Goal: Task Accomplishment & Management: Manage account settings

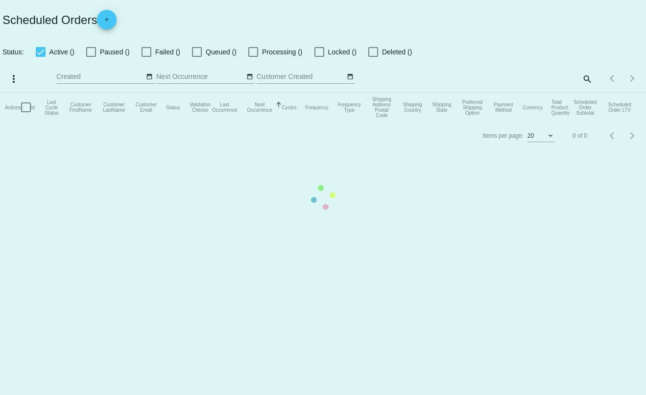
type input "t.leclaire@simplekneads.com"
checkbox input "true"
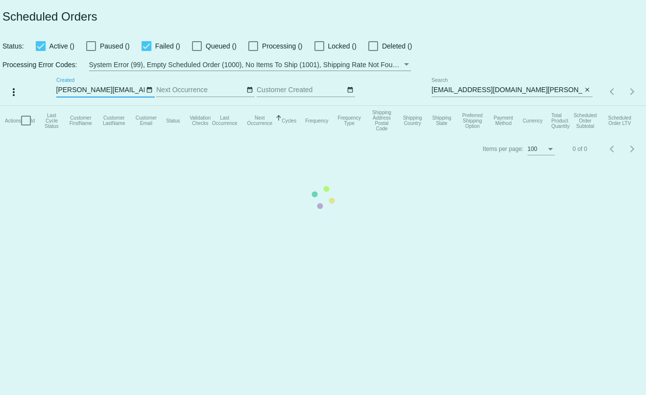
click at [540, 106] on mat-table "Actions Id Last Cycle Status Customer FirstName Customer LastName Customer Emai…" at bounding box center [323, 120] width 646 height 29
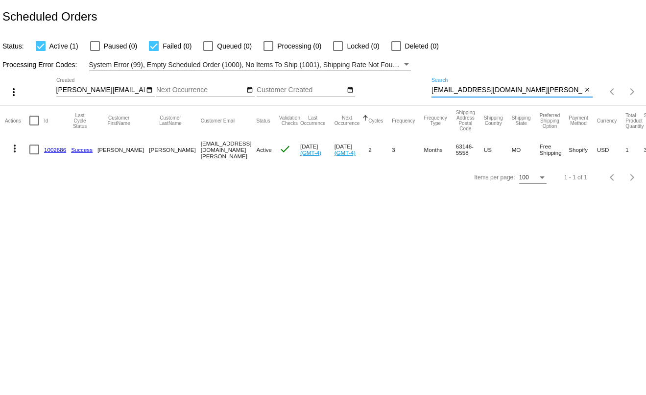
click at [492, 91] on input "ekalmes@mail.bradley.edu" at bounding box center [506, 90] width 151 height 8
paste input "[EMAIL_ADDRESS][DOMAIN_NAME]"
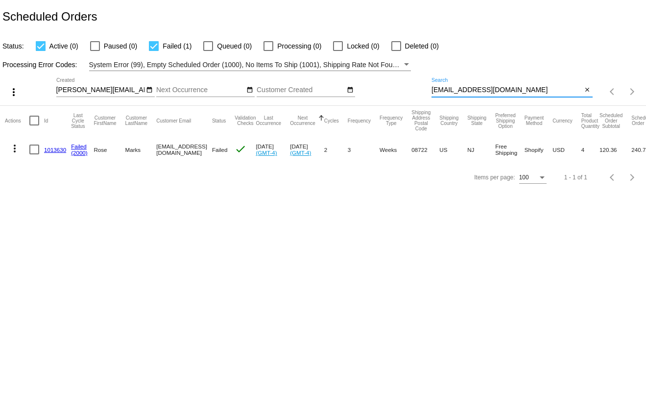
type input "[EMAIL_ADDRESS][DOMAIN_NAME]"
click at [15, 149] on mat-icon "more_vert" at bounding box center [15, 149] width 12 height 12
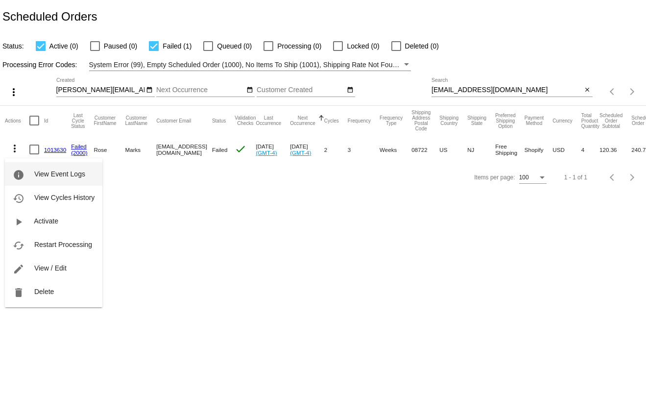
click at [26, 170] on button "info View Event Logs" at bounding box center [53, 174] width 97 height 24
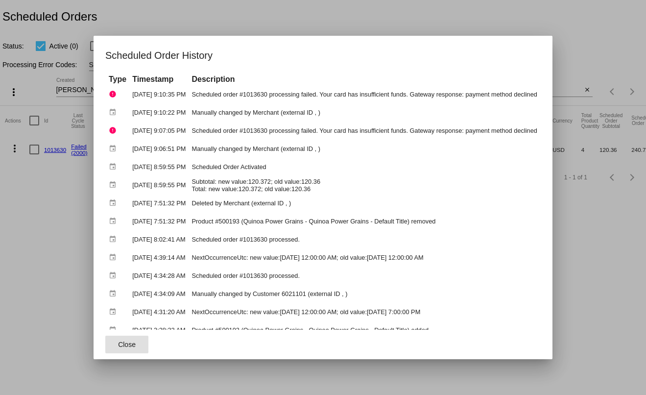
click at [121, 340] on span "Close" at bounding box center [127, 344] width 18 height 8
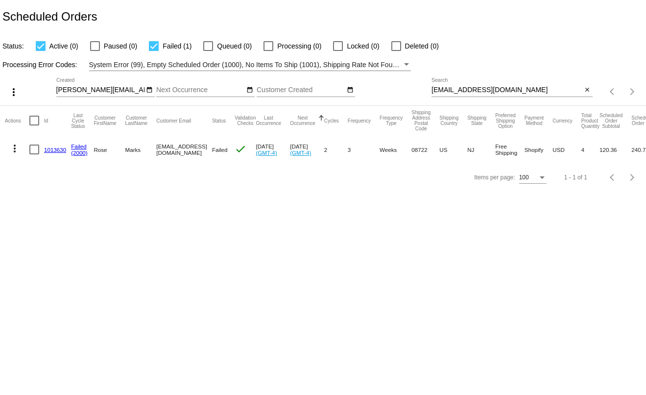
click at [53, 150] on link "1013630" at bounding box center [55, 149] width 22 height 6
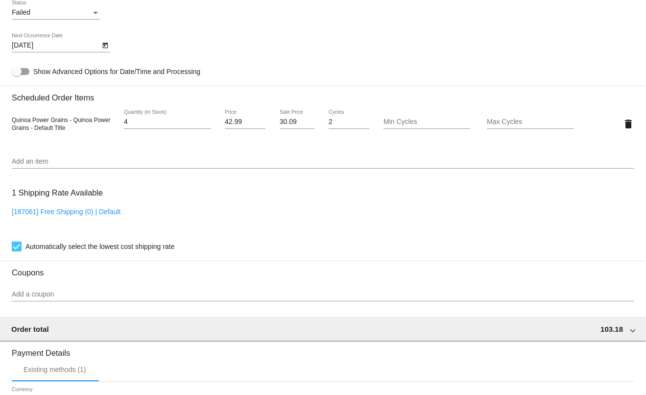
scroll to position [438, 0]
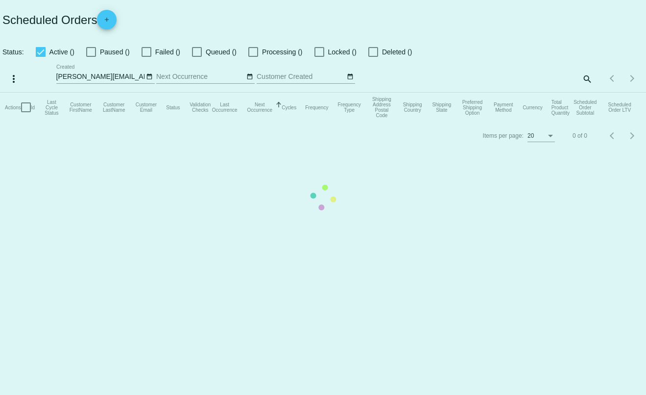
checkbox input "true"
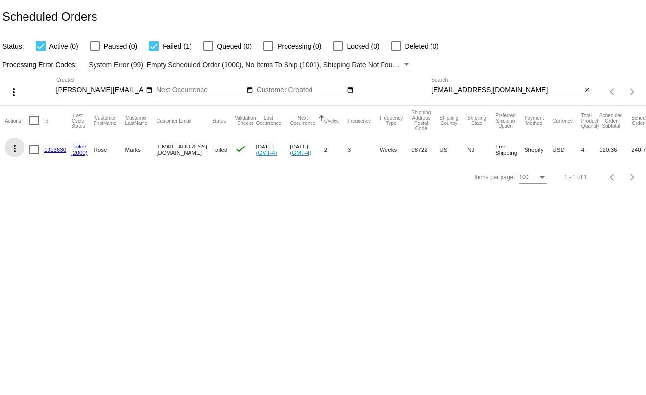
click at [13, 153] on mat-icon "more_vert" at bounding box center [15, 149] width 12 height 12
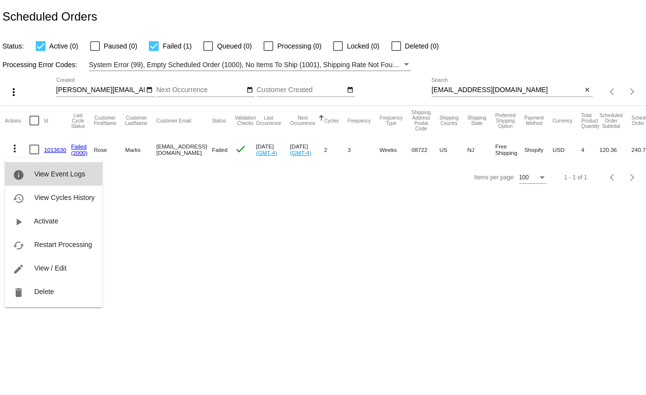
click at [19, 169] on mat-icon "info" at bounding box center [19, 175] width 12 height 12
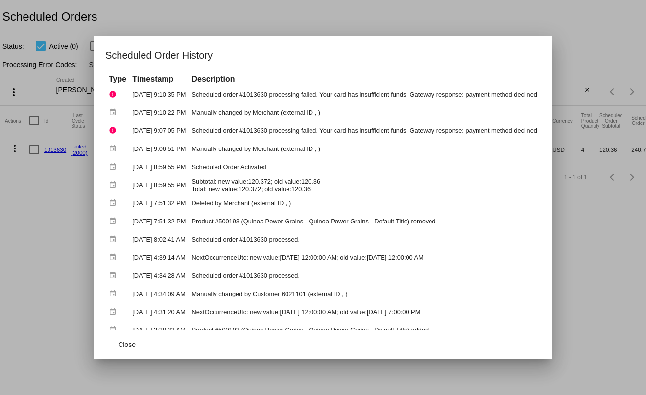
click at [36, 227] on div at bounding box center [323, 197] width 646 height 395
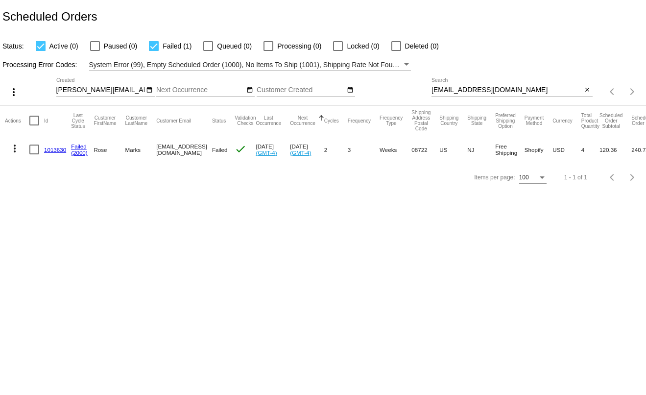
click at [52, 152] on link "1013630" at bounding box center [55, 149] width 22 height 6
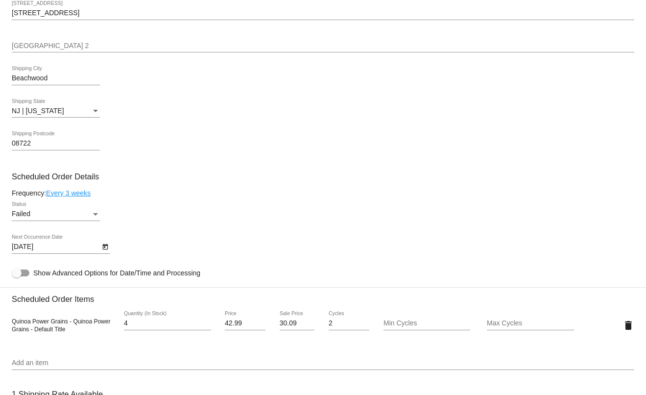
scroll to position [588, 0]
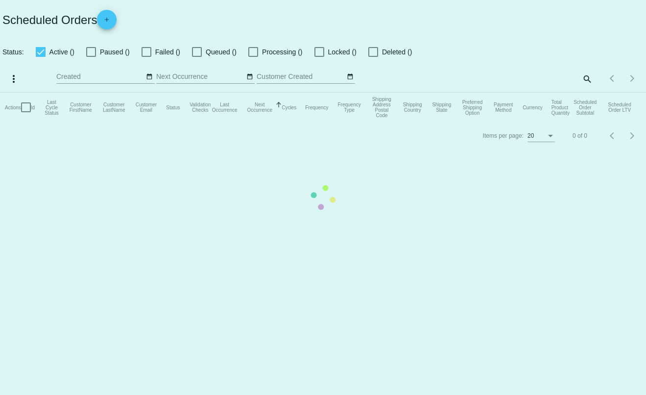
checkbox input "true"
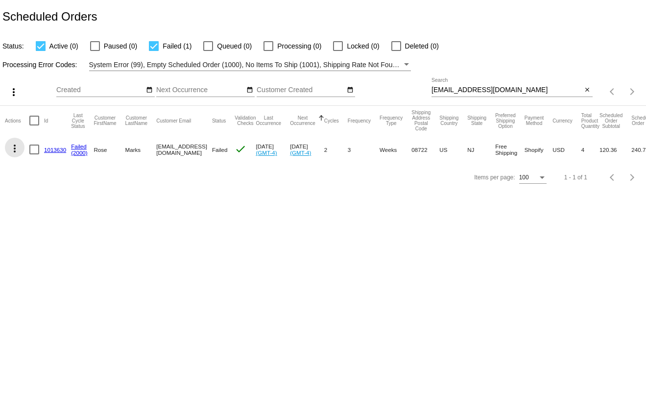
click at [12, 149] on mat-icon "more_vert" at bounding box center [15, 149] width 12 height 12
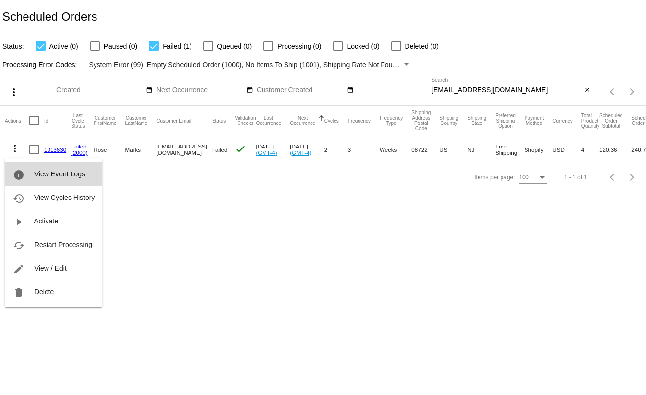
click at [25, 169] on button "info View Event Logs" at bounding box center [53, 174] width 97 height 24
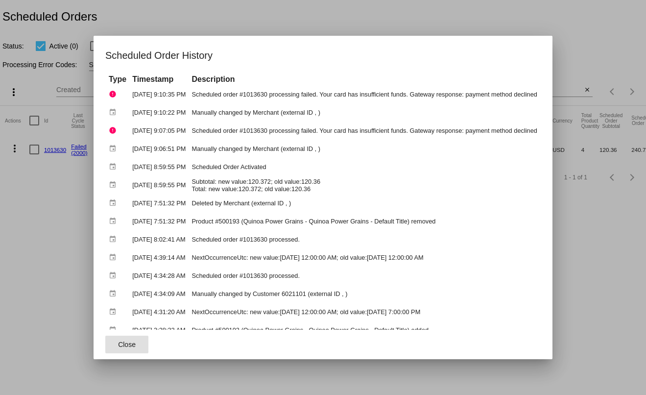
click at [119, 345] on span "Close" at bounding box center [127, 344] width 18 height 8
